Goal: Check status: Check status

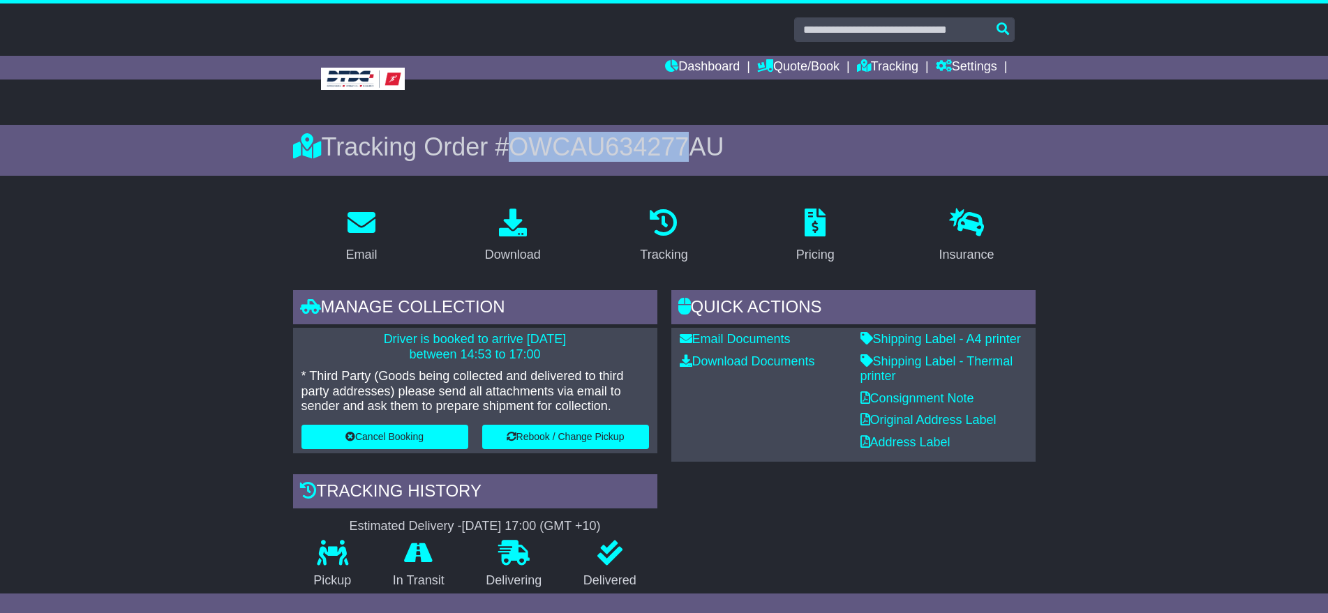
drag, startPoint x: 516, startPoint y: 140, endPoint x: 692, endPoint y: 151, distance: 176.9
click at [692, 151] on span "OWCAU634277AU" at bounding box center [616, 147] width 215 height 29
copy span "OWCAU634277"
click at [886, 65] on link "Tracking" at bounding box center [887, 68] width 61 height 24
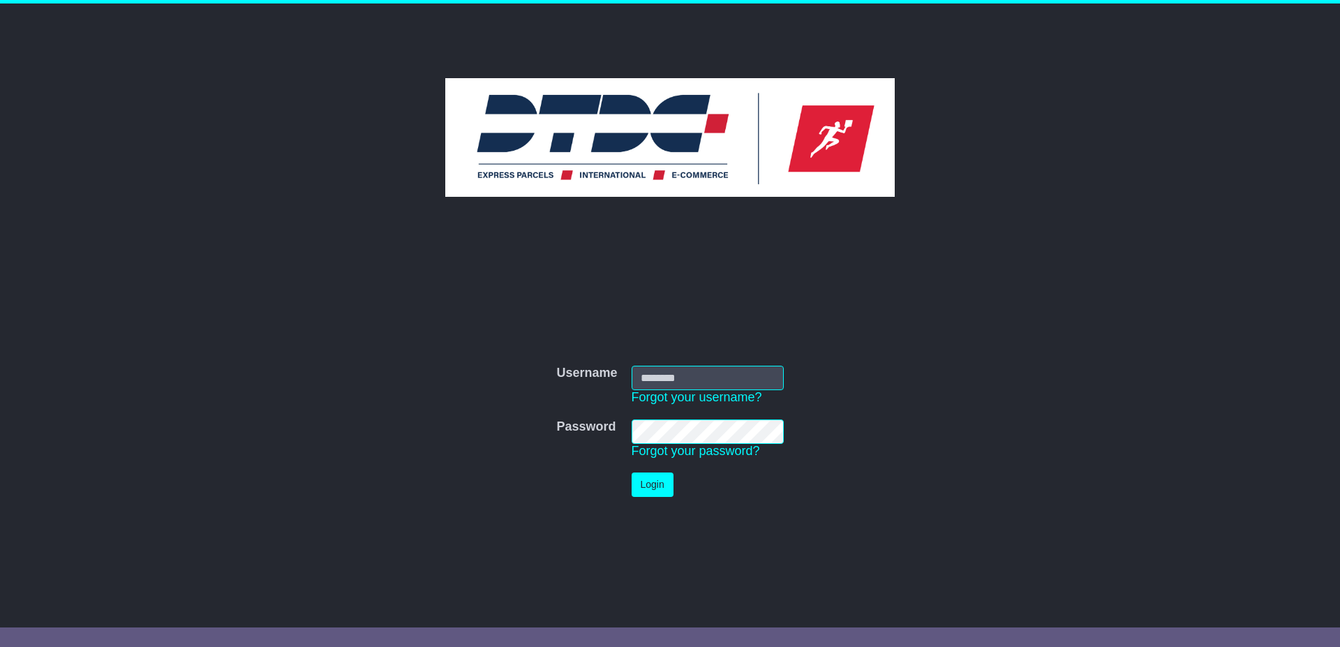
click at [703, 380] on input "Username" at bounding box center [708, 378] width 152 height 24
type input "******"
click at [646, 485] on button "Login" at bounding box center [653, 484] width 42 height 24
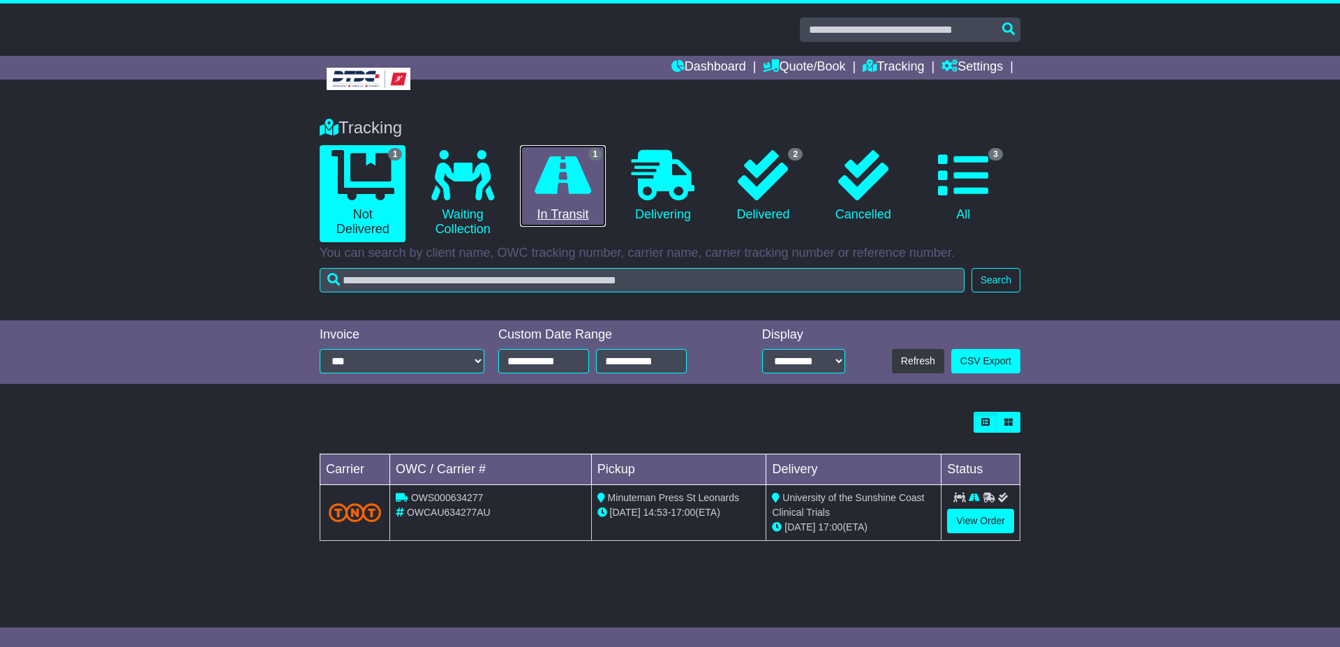
click at [577, 174] on icon at bounding box center [563, 175] width 57 height 50
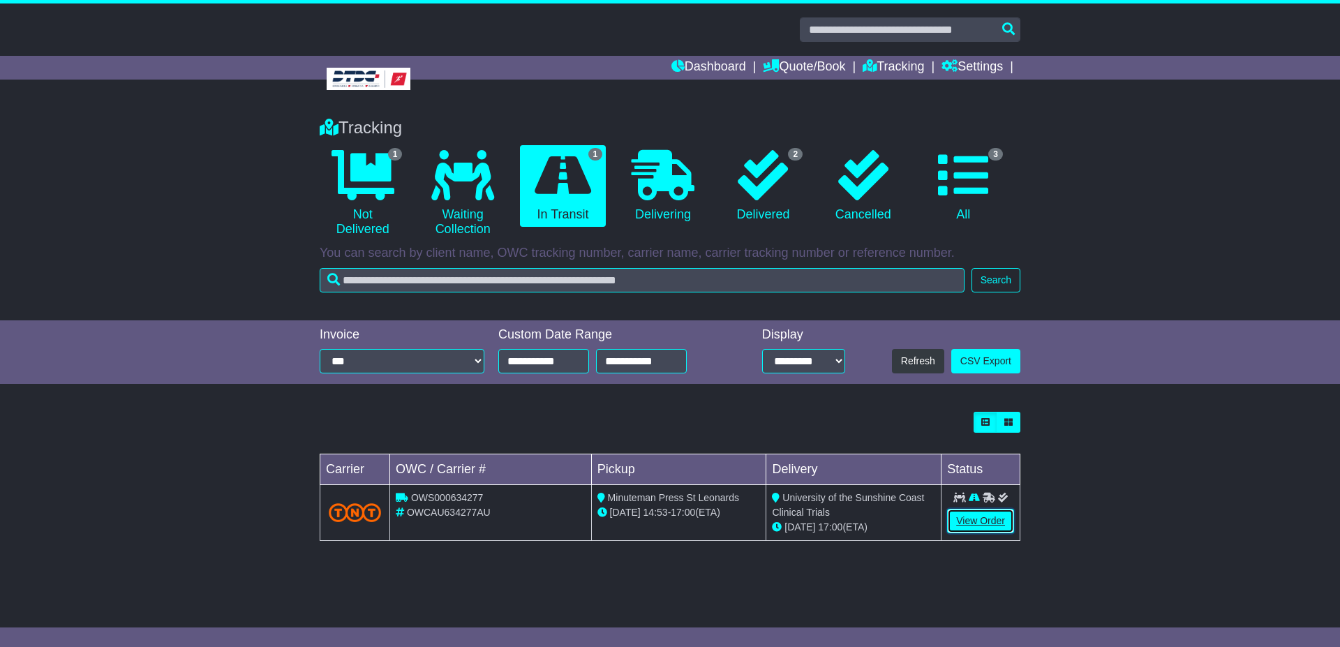
click at [996, 519] on link "View Order" at bounding box center [980, 521] width 67 height 24
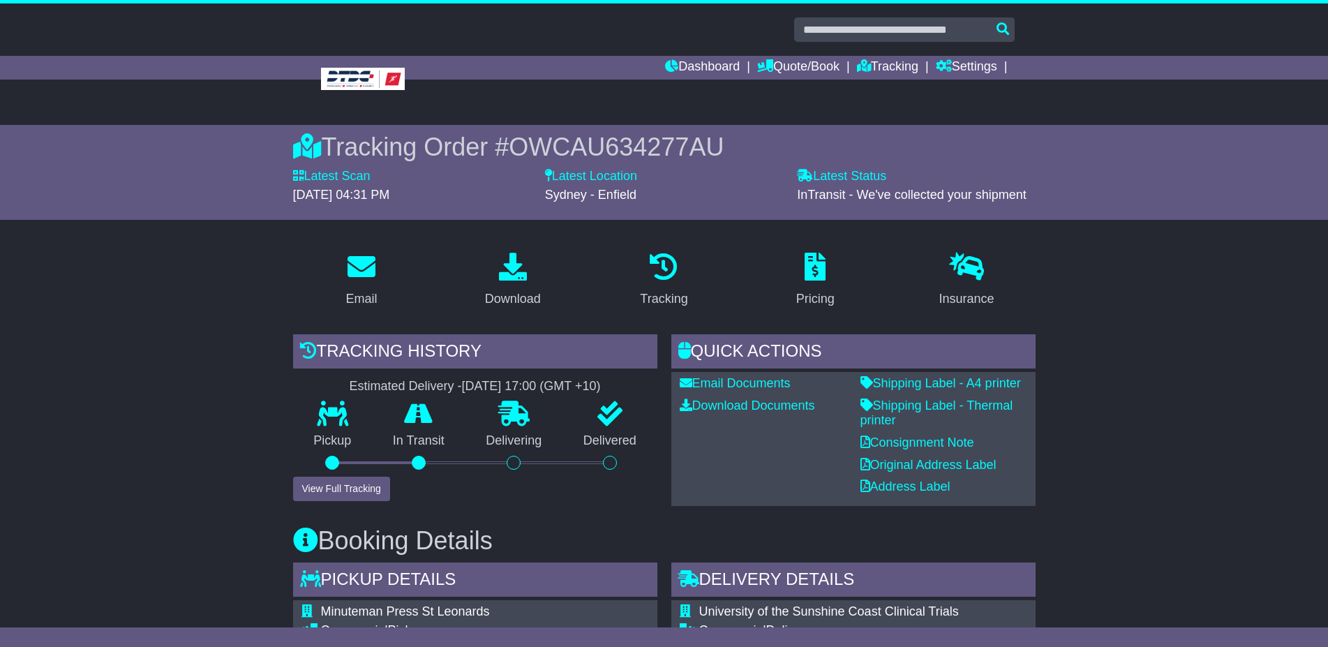
click at [600, 156] on span "OWCAU634277AU" at bounding box center [616, 147] width 215 height 29
drag, startPoint x: 577, startPoint y: 143, endPoint x: 682, endPoint y: 153, distance: 105.1
click at [622, 144] on span "OWCAU634277AU" at bounding box center [616, 147] width 215 height 29
click at [662, 177] on div "Latest Location Sydney - Enfield" at bounding box center [664, 185] width 238 height 33
drag, startPoint x: 732, startPoint y: 149, endPoint x: 755, endPoint y: 172, distance: 33.1
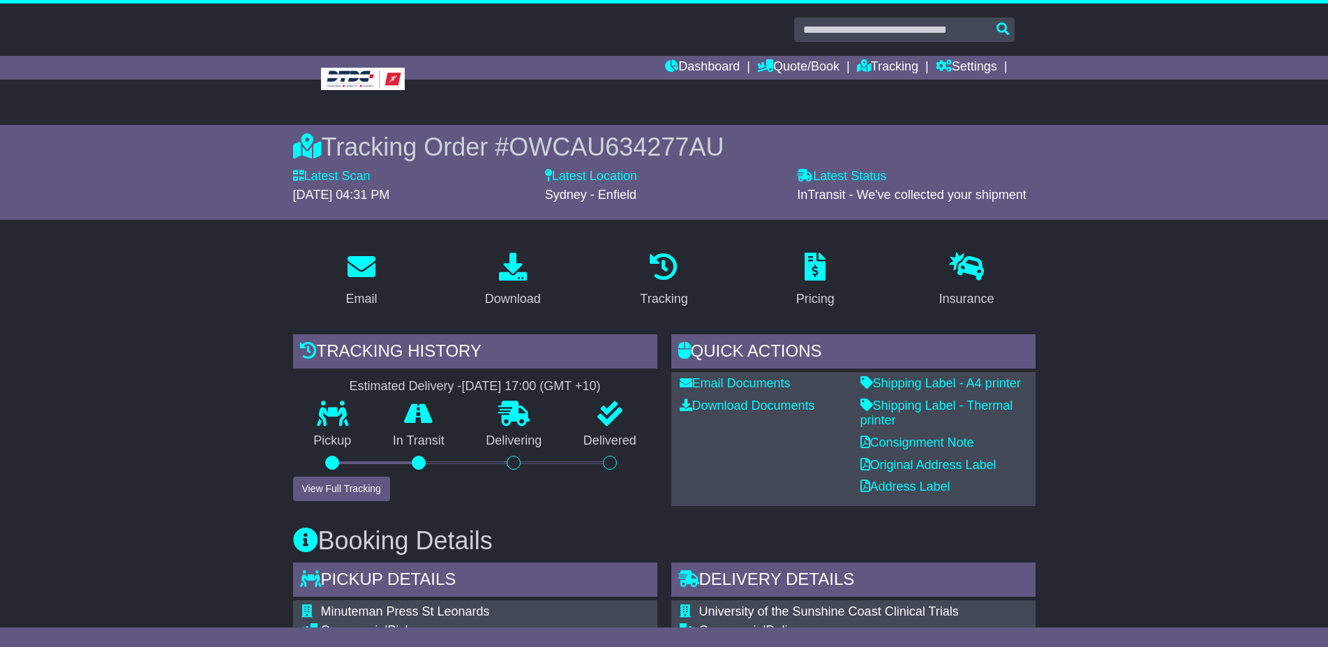
click at [509, 151] on div "Tracking Order # OWCAU634277AU" at bounding box center [664, 147] width 743 height 30
copy div "Tracking Order # OWCAU634277AU"
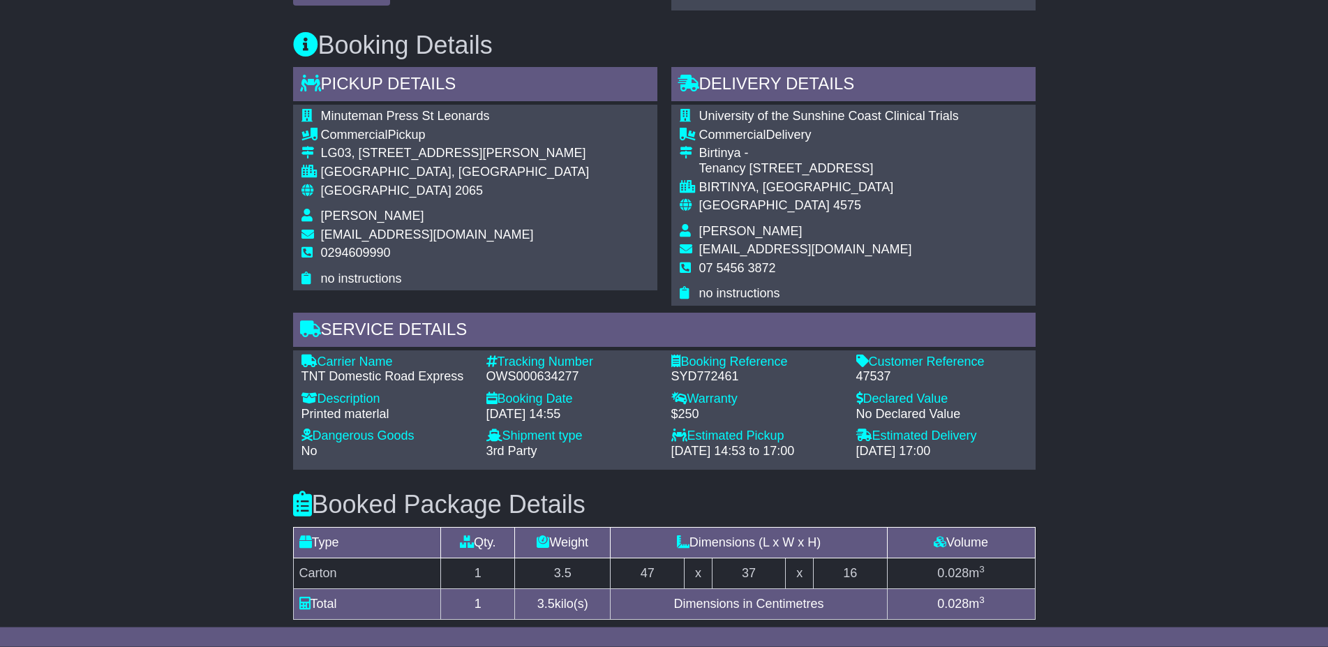
scroll to position [498, 0]
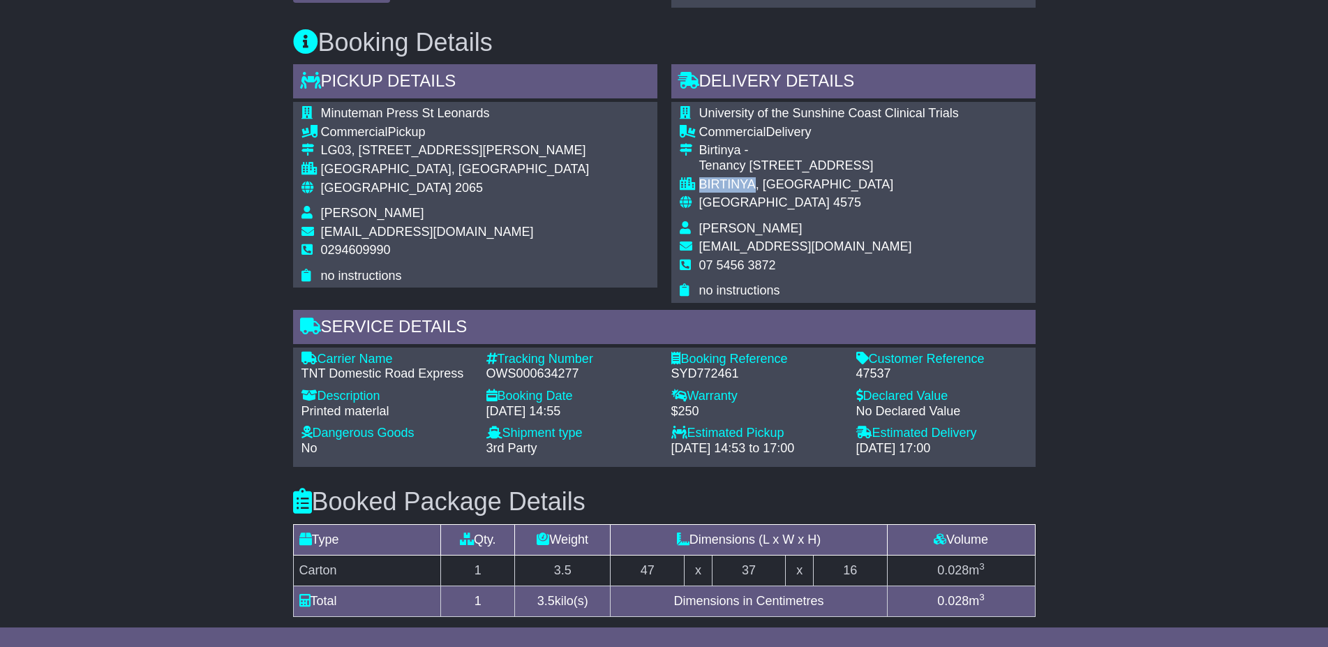
drag, startPoint x: 752, startPoint y: 184, endPoint x: 701, endPoint y: 179, distance: 51.3
click at [701, 179] on div "BIRTINYA, QLD" at bounding box center [829, 184] width 260 height 15
copy div "BIRTINYA"
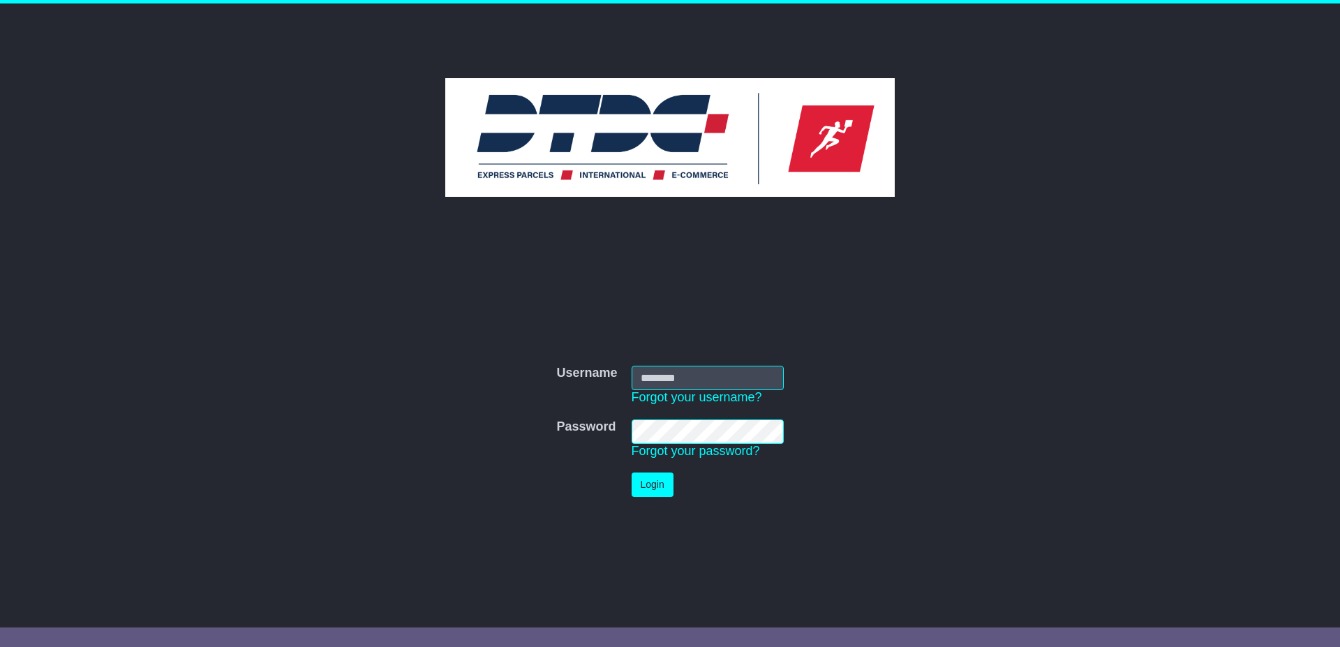
click at [704, 378] on input "Username" at bounding box center [708, 378] width 152 height 24
type input "******"
click at [646, 486] on button "Login" at bounding box center [653, 484] width 42 height 24
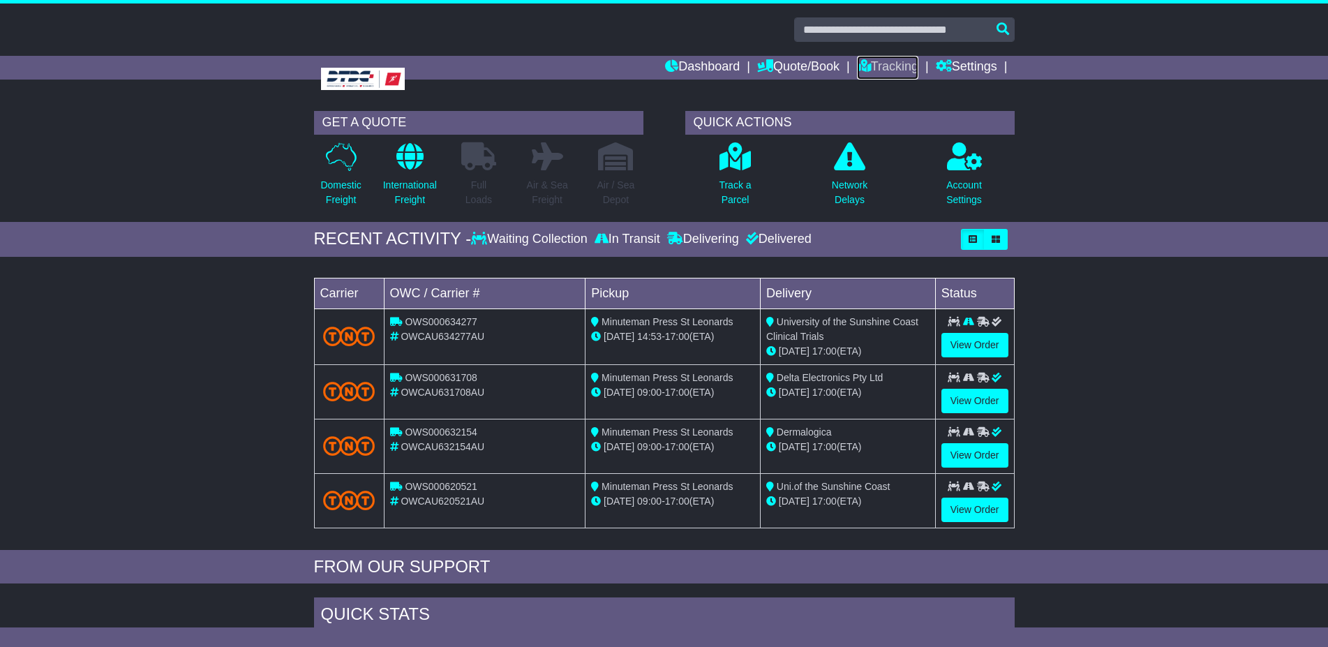
click at [884, 64] on link "Tracking" at bounding box center [887, 68] width 61 height 24
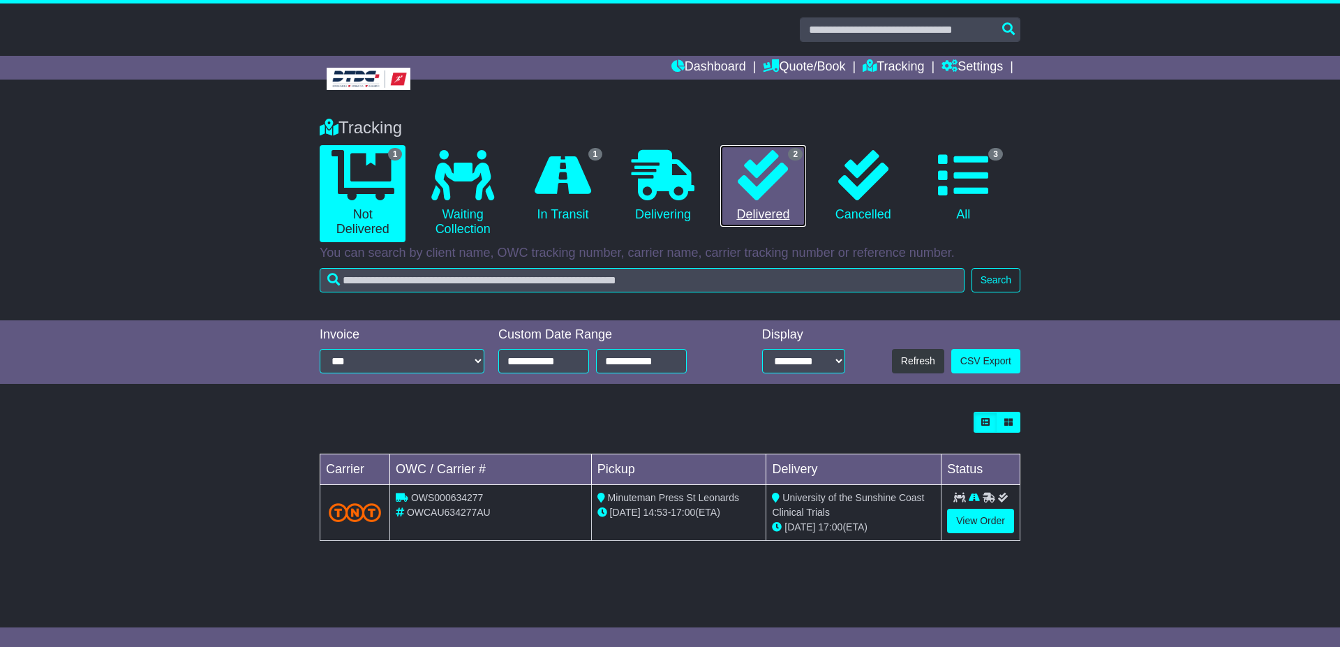
click at [784, 187] on icon at bounding box center [763, 175] width 50 height 50
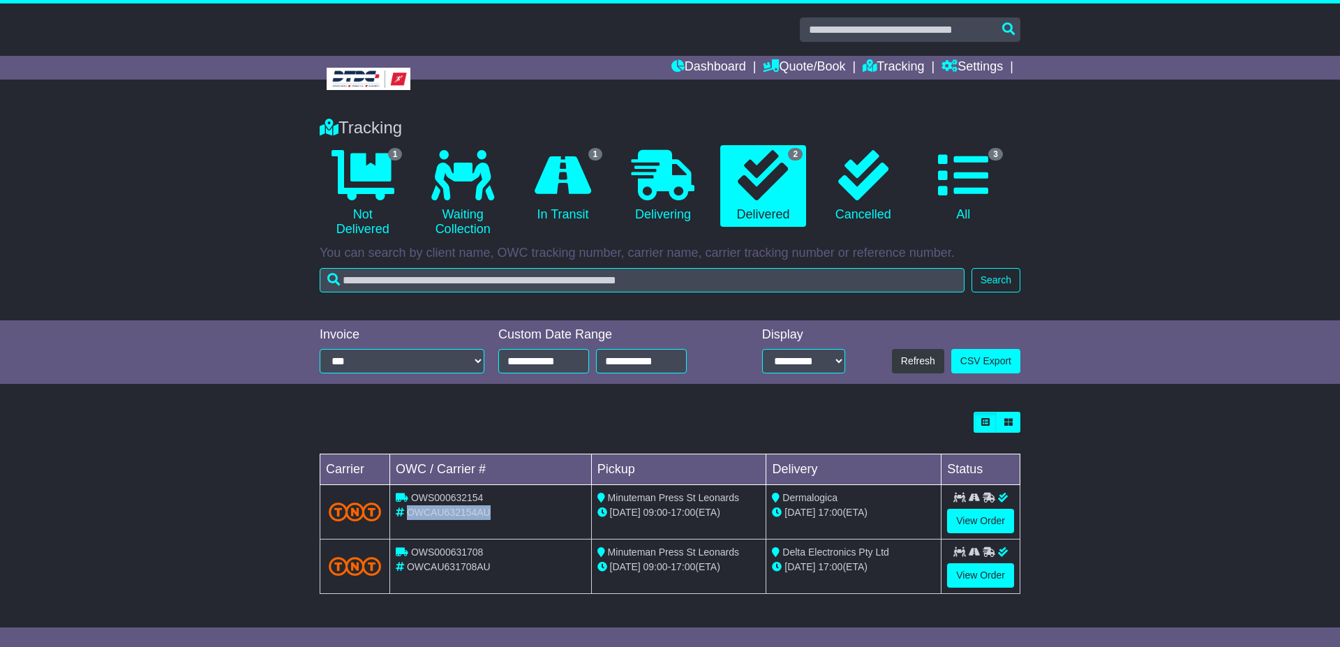
drag, startPoint x: 474, startPoint y: 511, endPoint x: 410, endPoint y: 509, distance: 64.2
click at [410, 509] on div "OWCAU632154AU" at bounding box center [491, 512] width 190 height 15
copy span "OWCAU632154AU"
click at [992, 522] on link "View Order" at bounding box center [980, 521] width 67 height 24
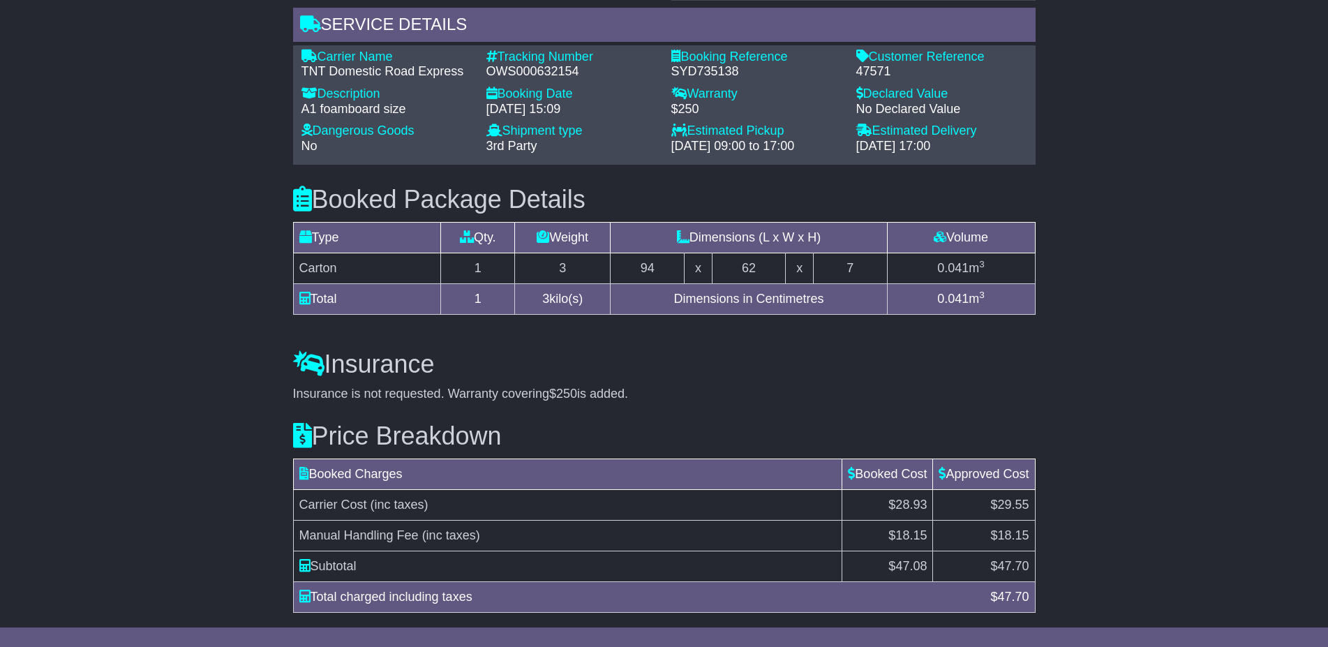
scroll to position [940, 0]
